Goal: Information Seeking & Learning: Understand process/instructions

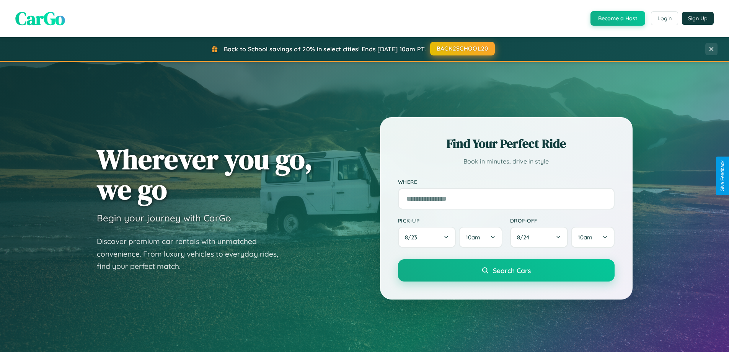
click at [462, 49] on button "BACK2SCHOOL20" at bounding box center [462, 49] width 65 height 14
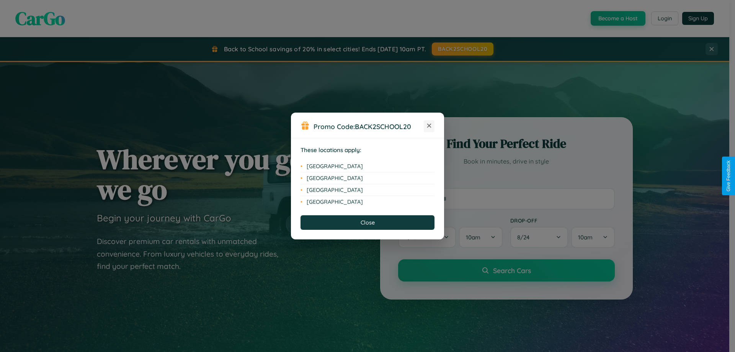
click at [429, 126] on icon at bounding box center [429, 126] width 4 height 4
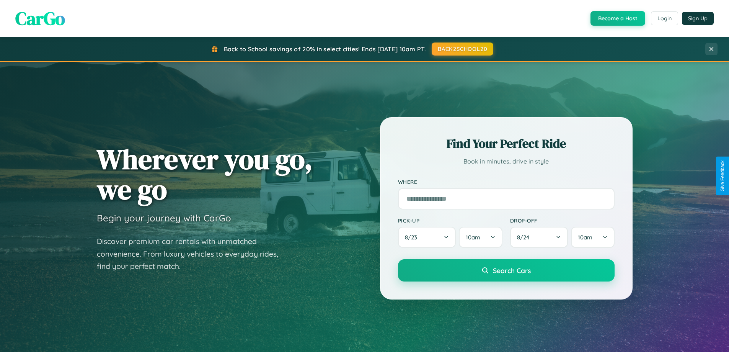
scroll to position [1472, 0]
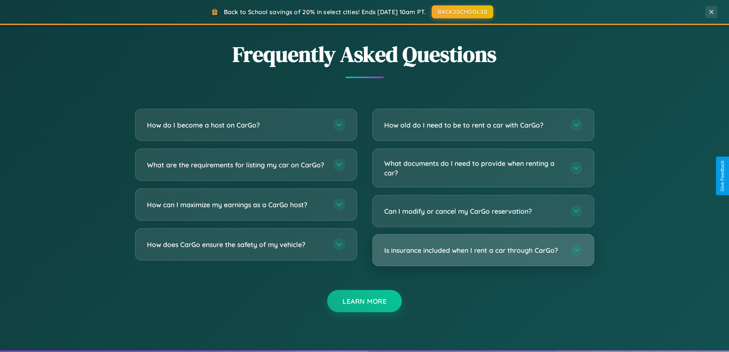
click at [483, 251] on h3 "Is insurance included when I rent a car through CarGo?" at bounding box center [473, 250] width 178 height 10
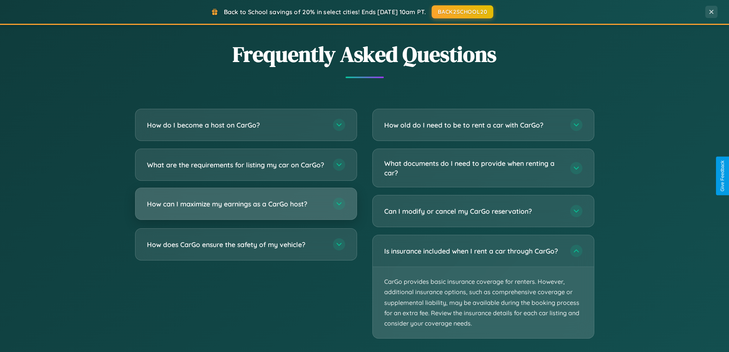
click at [246, 209] on h3 "How can I maximize my earnings as a CarGo host?" at bounding box center [236, 204] width 178 height 10
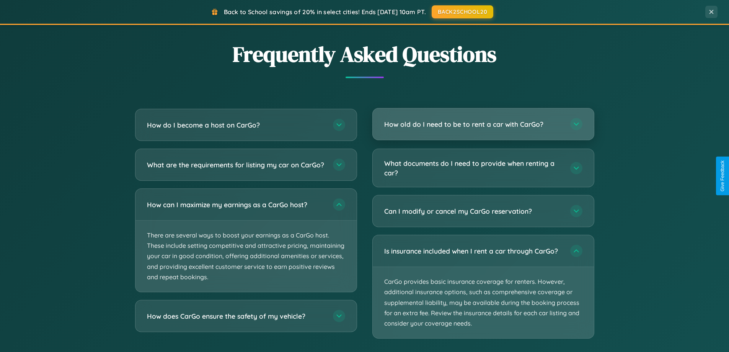
click at [483, 124] on h3 "How old do I need to be to rent a car with CarGo?" at bounding box center [473, 124] width 178 height 10
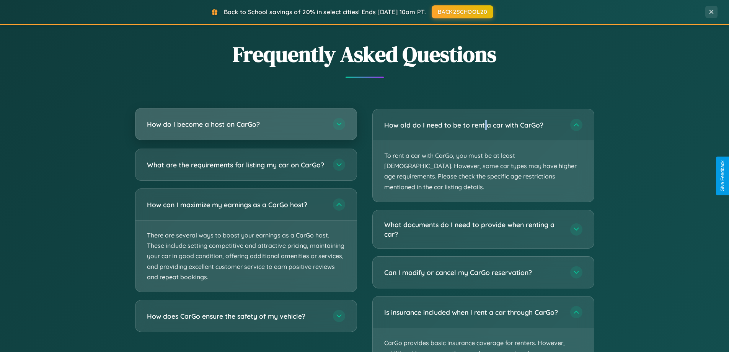
click at [246, 125] on h3 "How do I become a host on CarGo?" at bounding box center [236, 124] width 178 height 10
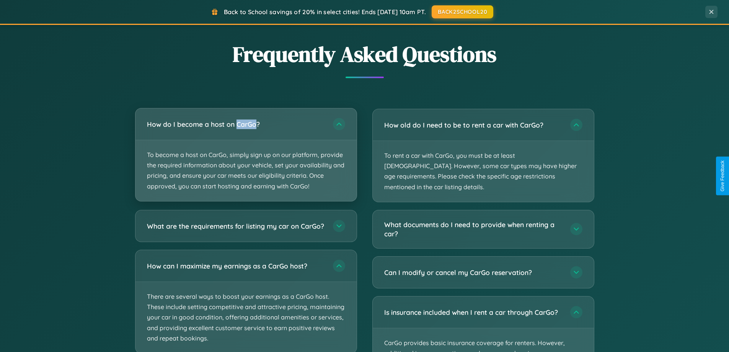
click at [246, 154] on p "To become a host on CarGo, simply sign up on our platform, provide the required…" at bounding box center [245, 170] width 221 height 61
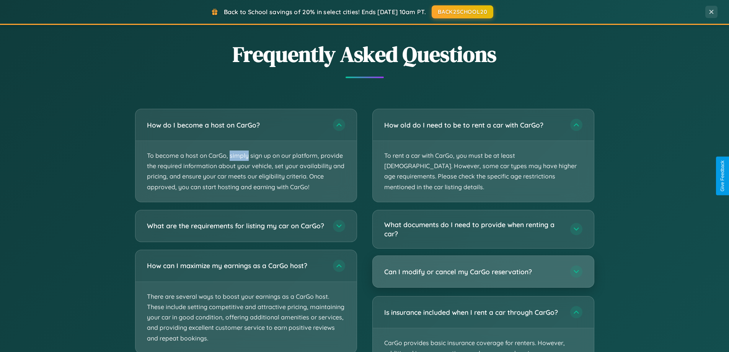
click at [483, 267] on h3 "Can I modify or cancel my CarGo reservation?" at bounding box center [473, 272] width 178 height 10
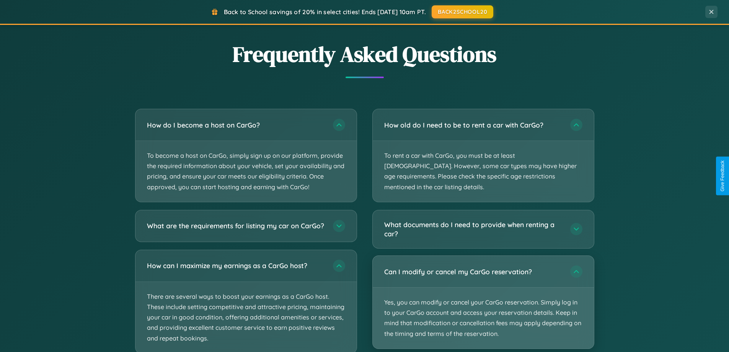
click at [483, 291] on p "Yes, you can modify or cancel your CarGo reservation. Simply log in to your Car…" at bounding box center [483, 317] width 221 height 61
